Goal: Task Accomplishment & Management: Manage account settings

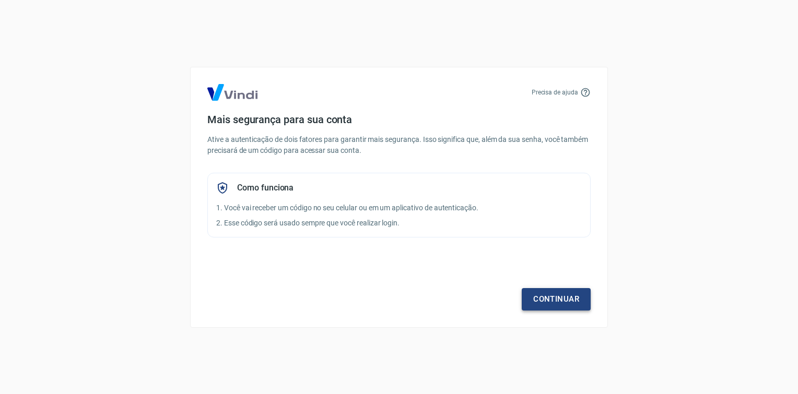
click at [560, 298] on link "Continuar" at bounding box center [556, 299] width 69 height 22
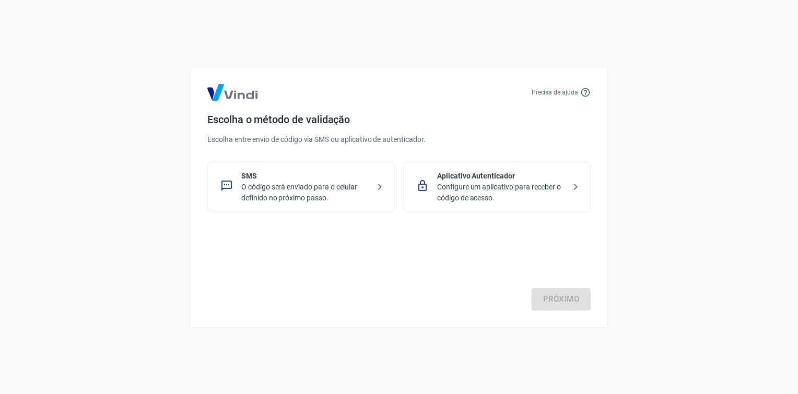
click at [246, 184] on p "O código será enviado para o celular definido no próximo passo." at bounding box center [305, 193] width 128 height 22
click at [568, 300] on link "Próximo" at bounding box center [561, 299] width 59 height 22
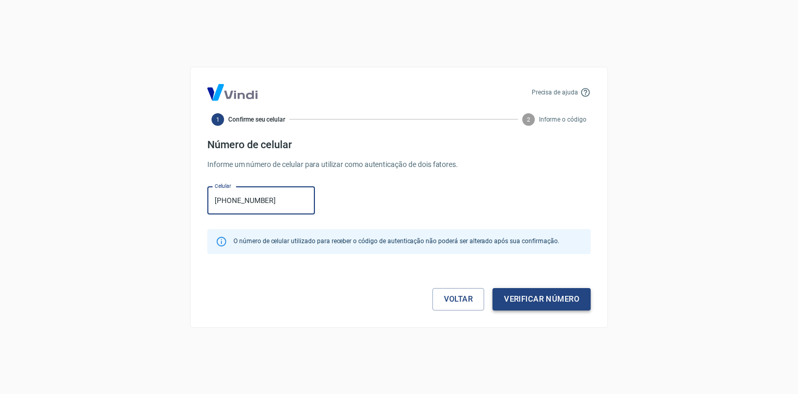
type input "[PHONE_NUMBER]"
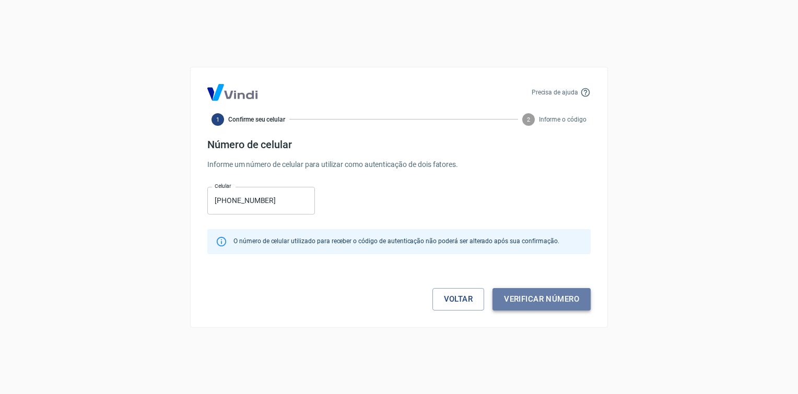
click at [568, 302] on button "Verificar número" at bounding box center [541, 299] width 98 height 22
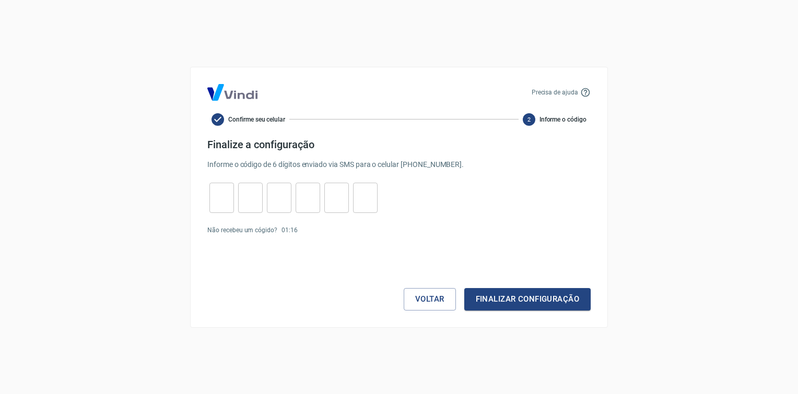
click at [227, 197] on input "tel" at bounding box center [221, 197] width 25 height 22
type input "7"
type input "4"
type input "5"
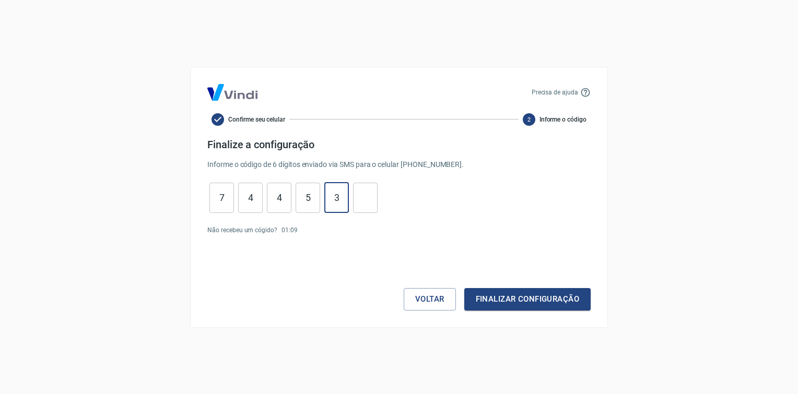
type input "3"
type input "8"
click at [547, 303] on button "Finalizar configuração" at bounding box center [527, 299] width 126 height 22
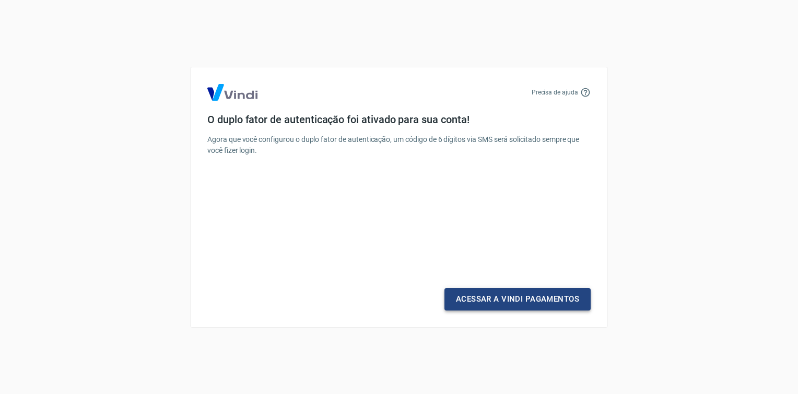
click at [549, 297] on link "Acessar a Vindi Pagamentos" at bounding box center [517, 299] width 146 height 22
